Goal: Information Seeking & Learning: Learn about a topic

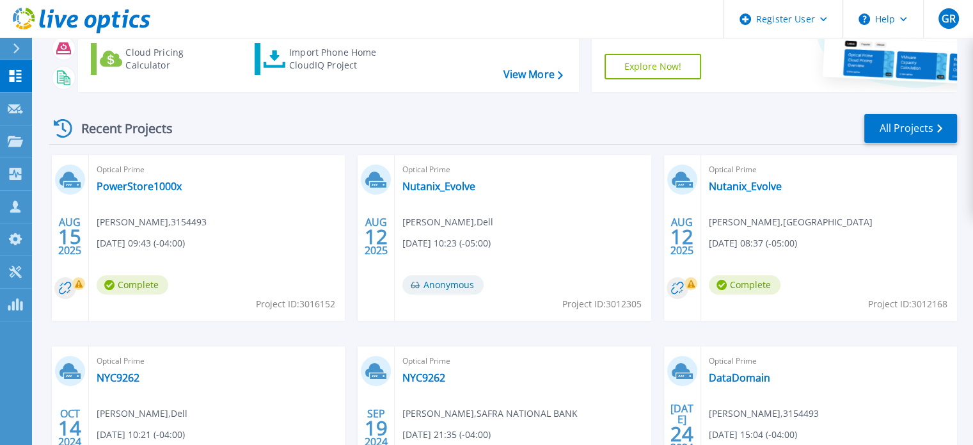
scroll to position [128, 0]
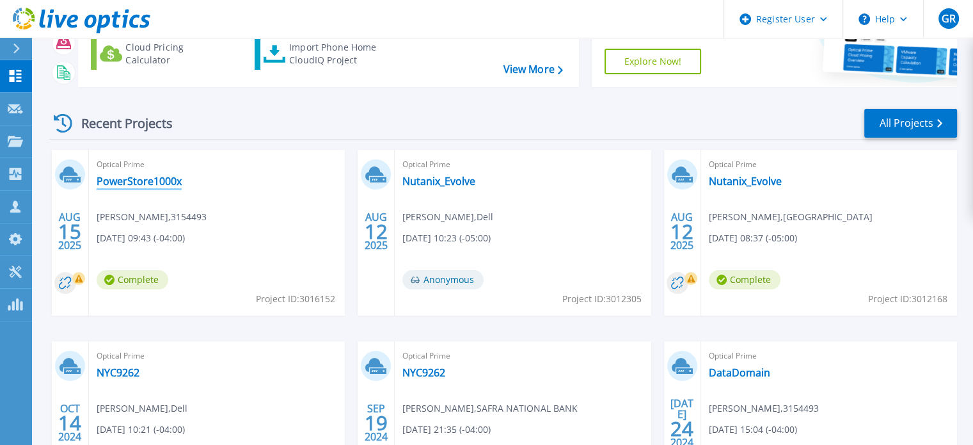
click at [154, 178] on link "PowerStore1000x" at bounding box center [139, 181] width 85 height 13
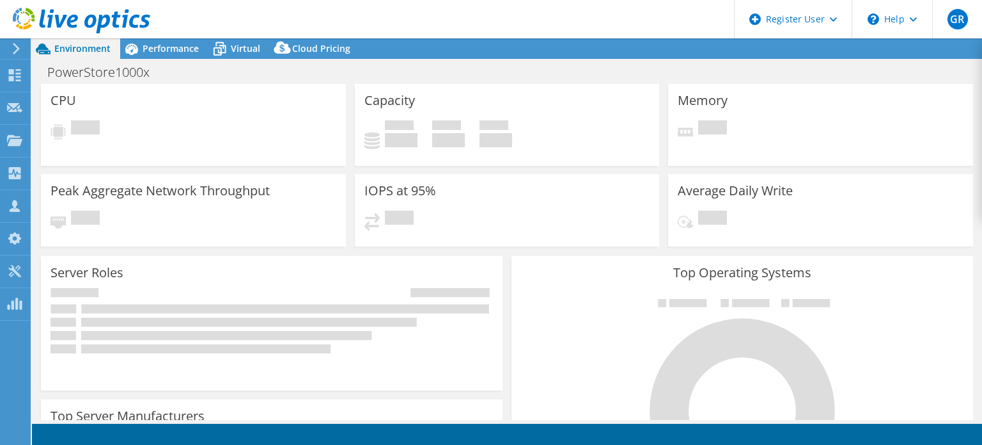
select select "USD"
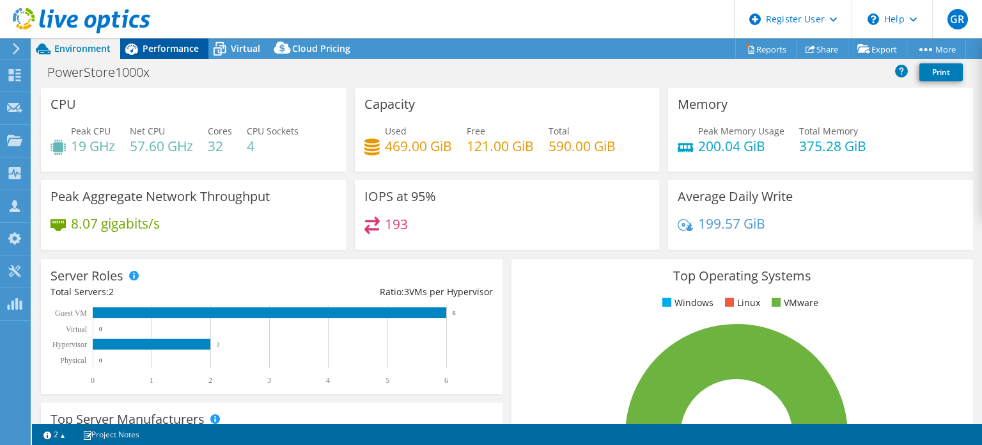
click at [164, 50] on span "Performance" at bounding box center [171, 48] width 56 height 12
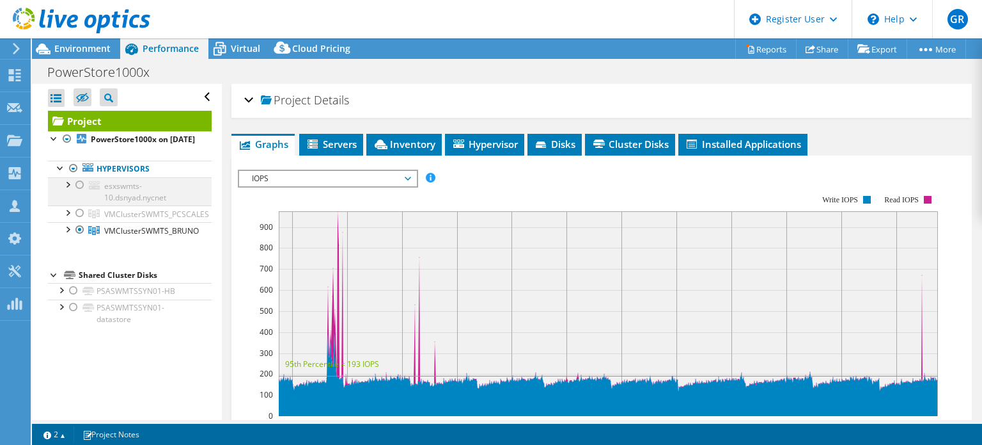
click at [79, 193] on div at bounding box center [80, 184] width 13 height 15
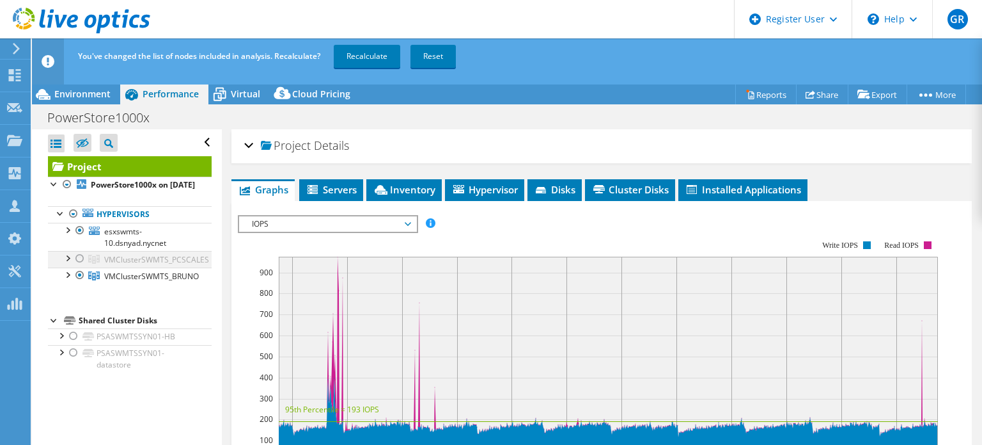
click at [78, 266] on div at bounding box center [80, 258] width 13 height 15
click at [68, 280] on div at bounding box center [67, 273] width 13 height 13
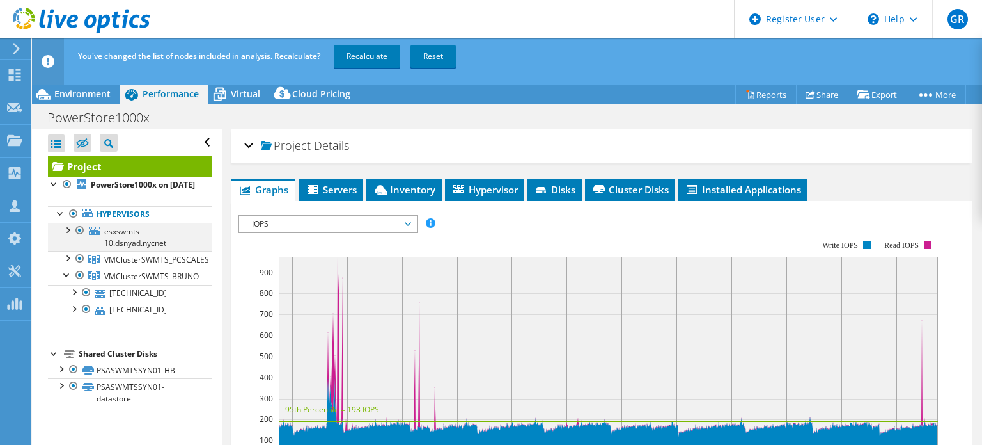
click at [68, 235] on div at bounding box center [67, 229] width 13 height 13
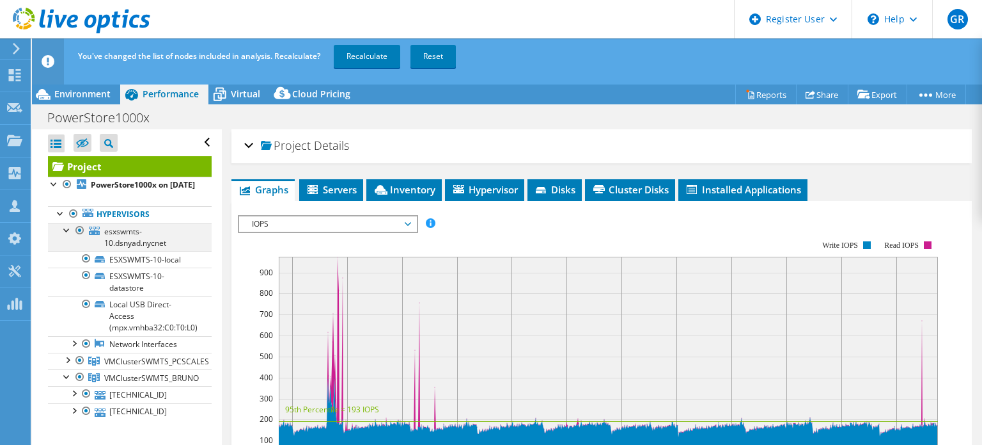
click at [67, 235] on div at bounding box center [67, 229] width 13 height 13
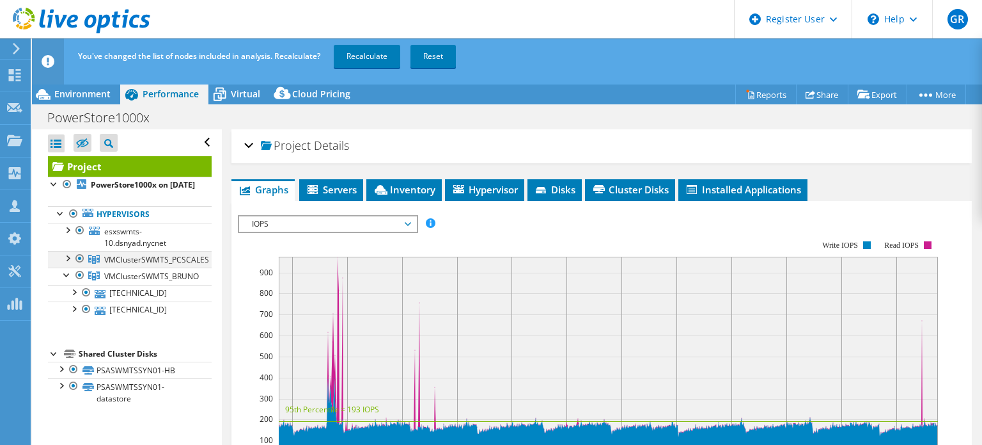
click at [66, 264] on div at bounding box center [67, 257] width 13 height 13
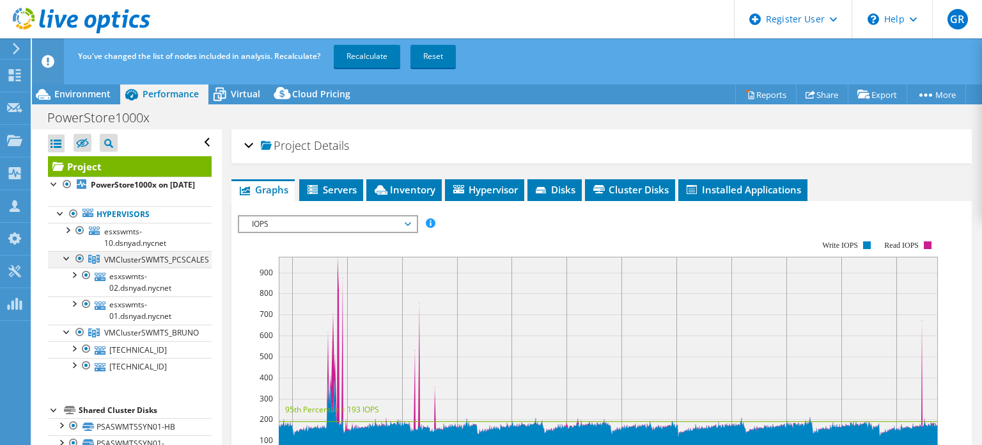
click at [79, 266] on div at bounding box center [80, 258] width 13 height 15
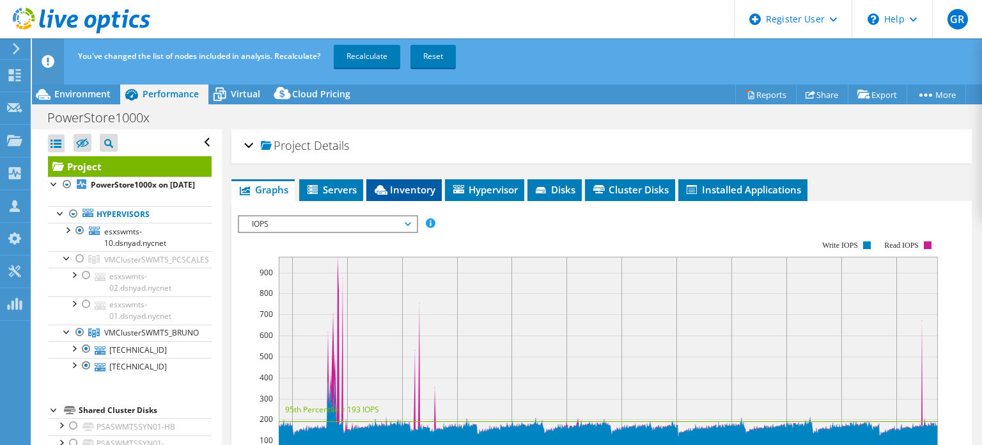
click at [403, 190] on span "Inventory" at bounding box center [404, 189] width 63 height 13
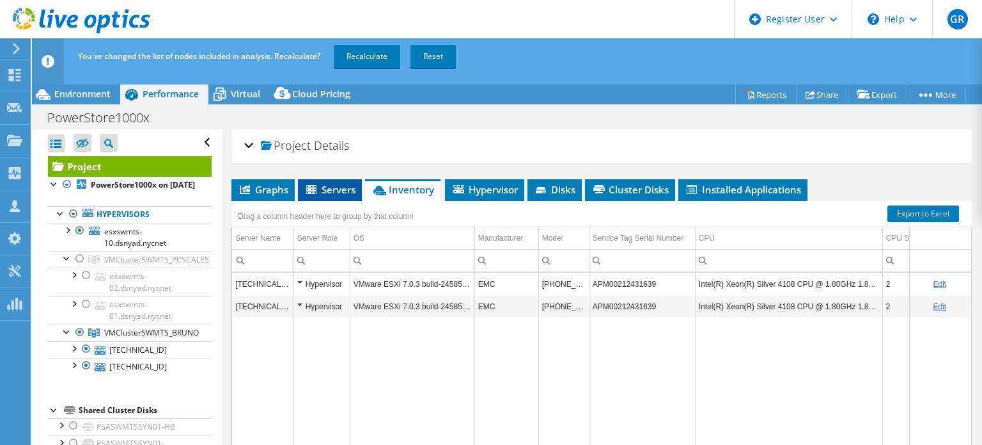
click at [331, 191] on span "Servers" at bounding box center [329, 189] width 51 height 13
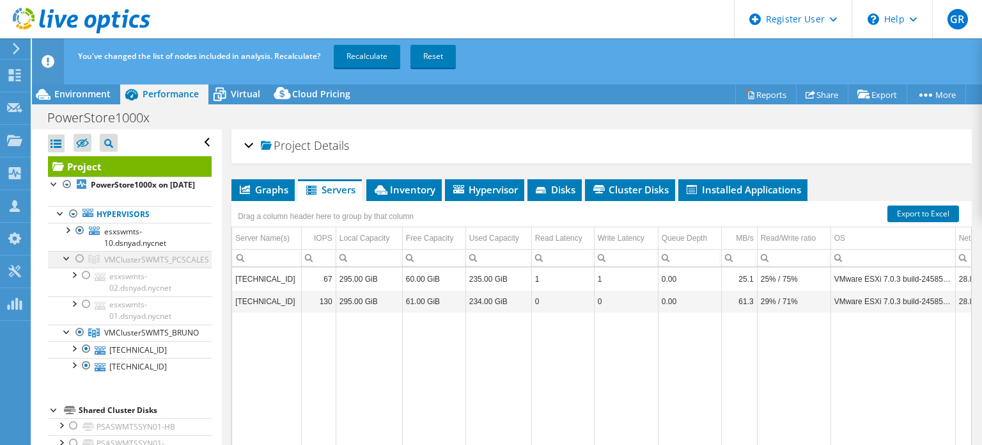
click at [81, 266] on div at bounding box center [80, 258] width 13 height 15
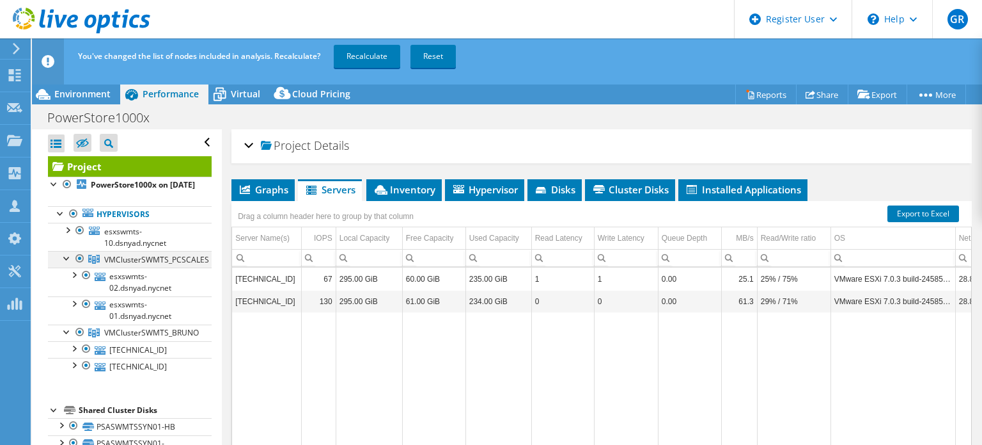
click at [79, 266] on div at bounding box center [80, 258] width 13 height 15
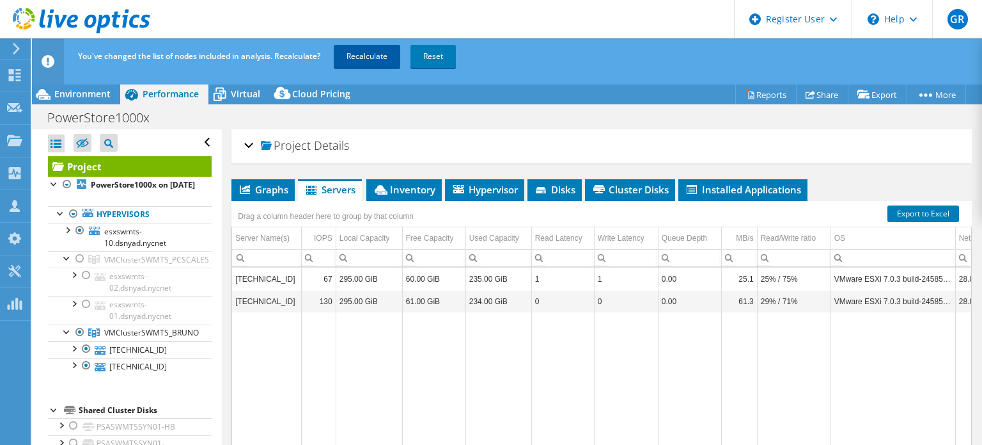
click at [373, 54] on link "Recalculate" at bounding box center [367, 56] width 67 height 23
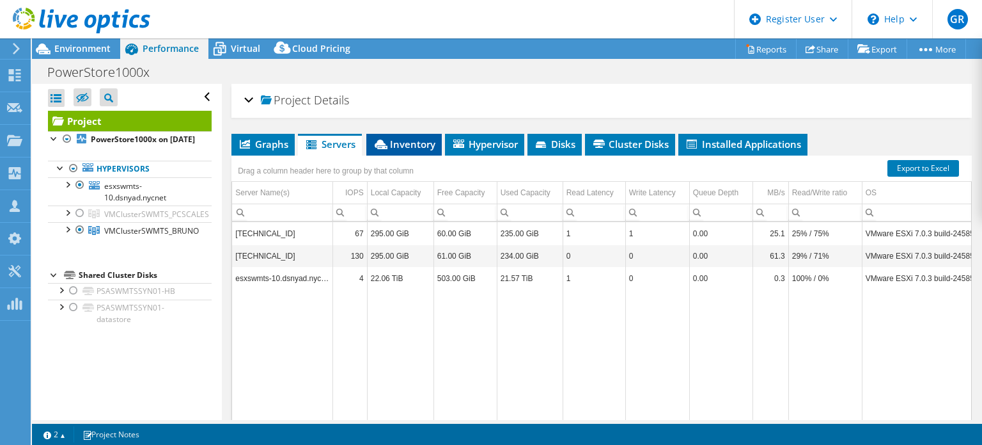
click at [410, 143] on span "Inventory" at bounding box center [404, 144] width 63 height 13
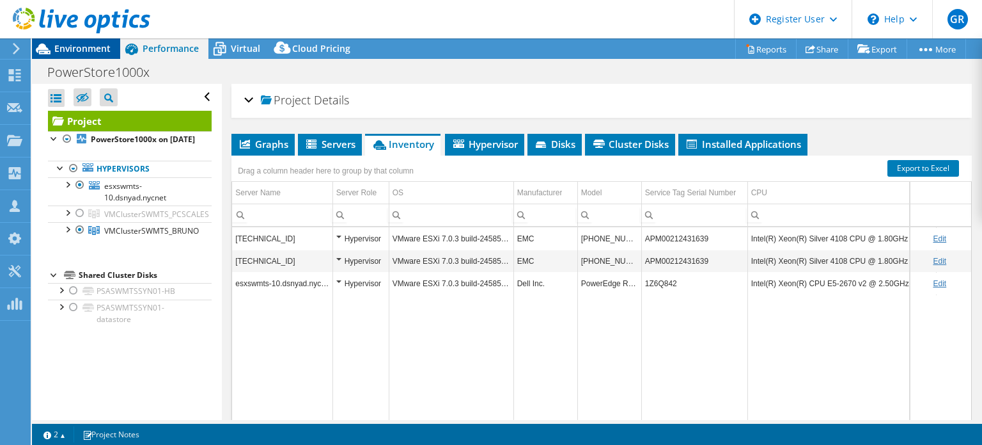
click at [79, 49] on span "Environment" at bounding box center [82, 48] width 56 height 12
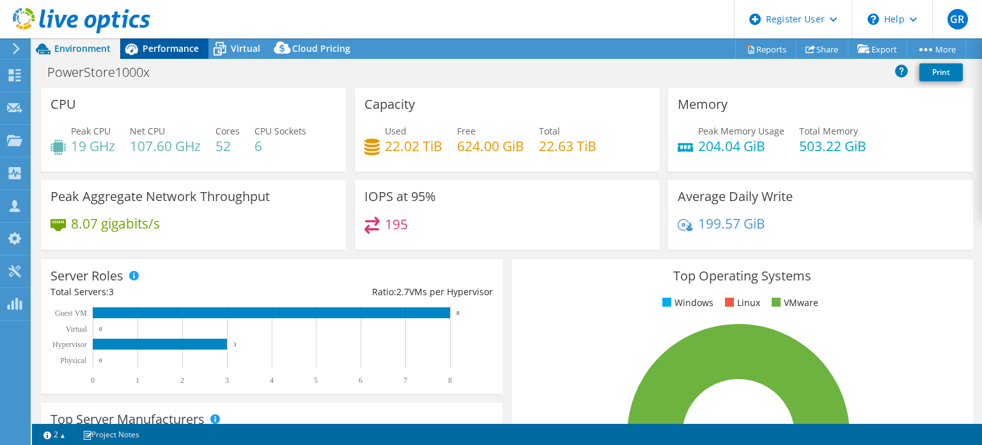
click at [165, 53] on span "Performance" at bounding box center [171, 48] width 56 height 12
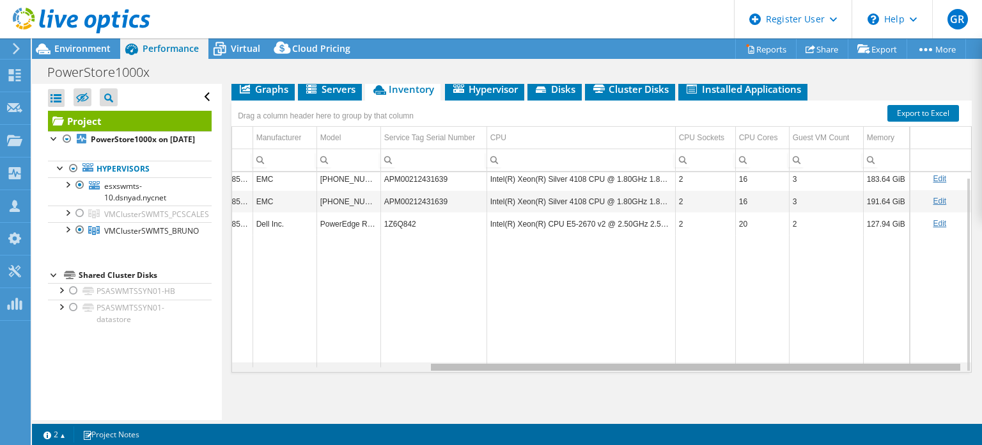
drag, startPoint x: 751, startPoint y: 366, endPoint x: 982, endPoint y: 378, distance: 231.2
click at [982, 378] on body "GR Dell User Greg Ring Greg.Ring@dell.com Dell My Profile Log Out \n Help Explo…" at bounding box center [491, 222] width 982 height 445
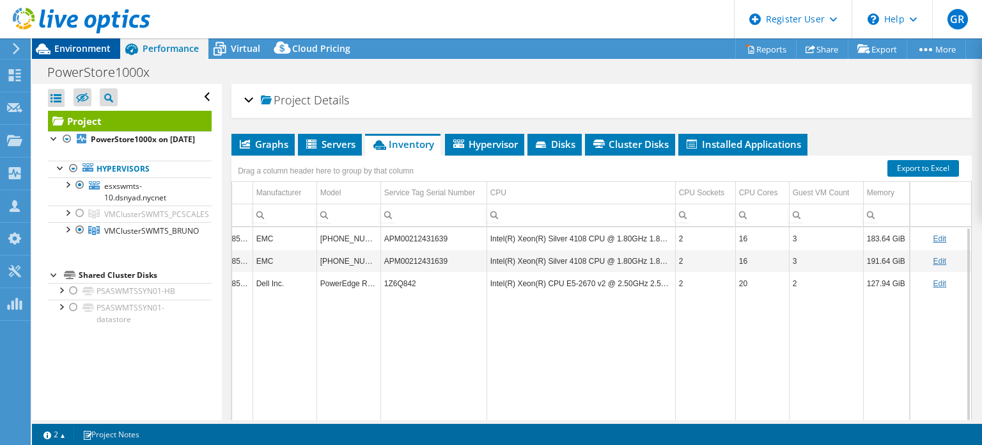
click at [74, 43] on span "Environment" at bounding box center [82, 48] width 56 height 12
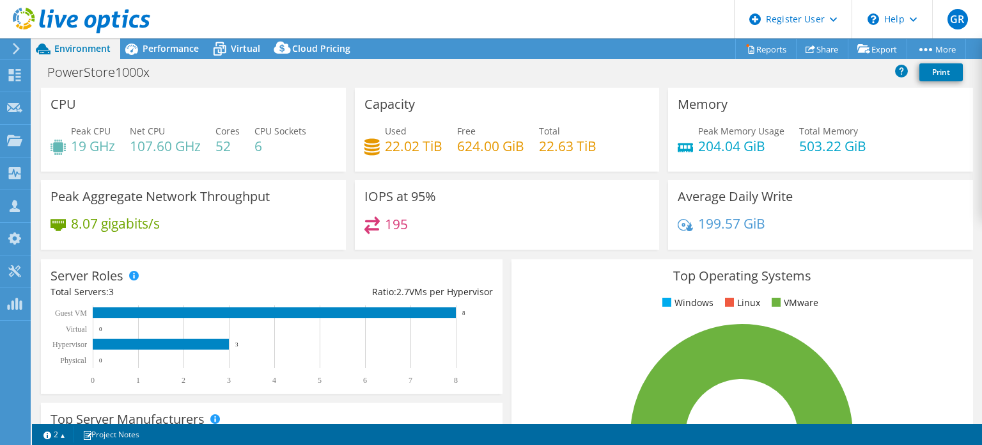
click at [95, 51] on span "Environment" at bounding box center [82, 48] width 56 height 12
click at [160, 51] on span "Performance" at bounding box center [171, 48] width 56 height 12
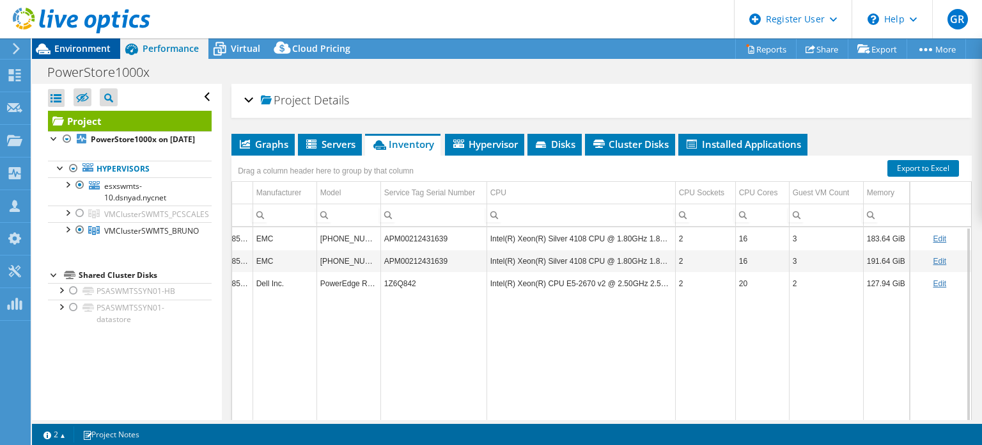
click at [77, 52] on span "Environment" at bounding box center [82, 48] width 56 height 12
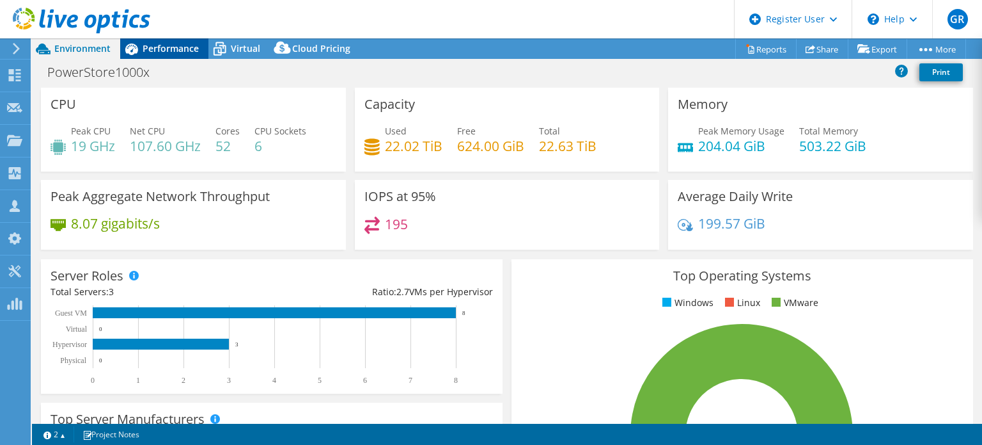
click at [161, 46] on span "Performance" at bounding box center [171, 48] width 56 height 12
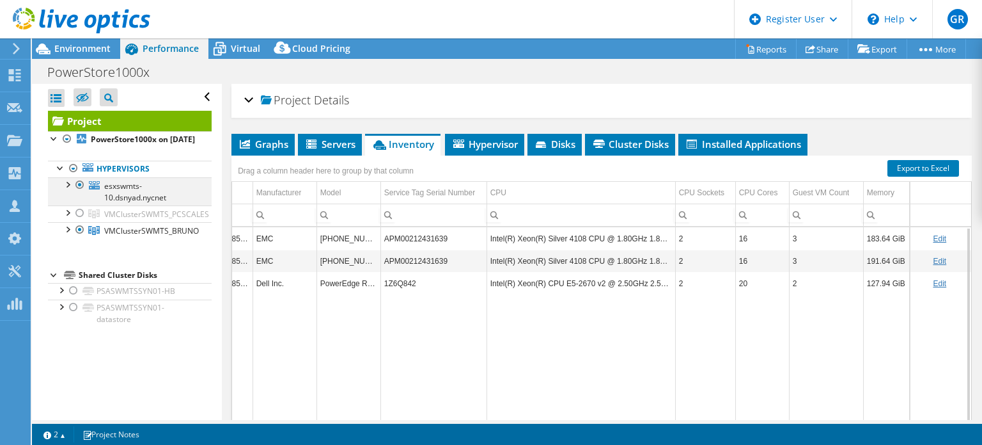
click at [77, 193] on div at bounding box center [80, 184] width 13 height 15
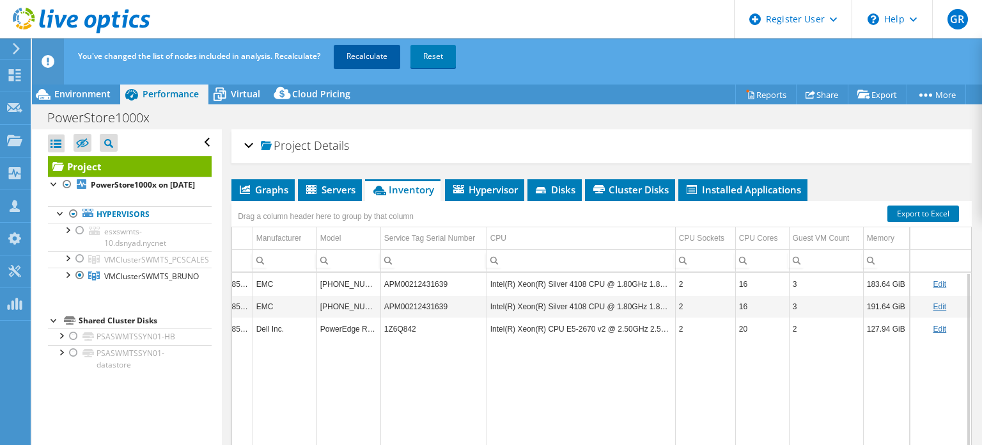
click at [352, 57] on link "Recalculate" at bounding box center [367, 56] width 67 height 23
click at [362, 56] on link "Recalculating..." at bounding box center [373, 56] width 79 height 23
